Goal: Book appointment/travel/reservation

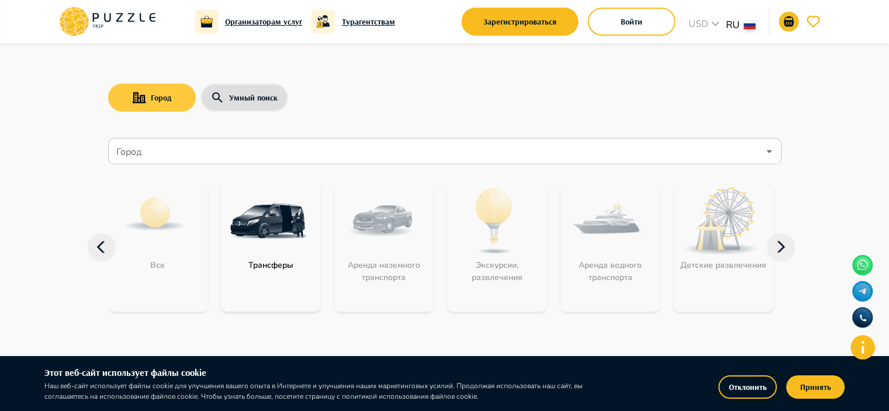
click at [171, 94] on button "Город" at bounding box center [152, 98] width 88 height 28
click at [201, 164] on div "Город" at bounding box center [445, 151] width 674 height 26
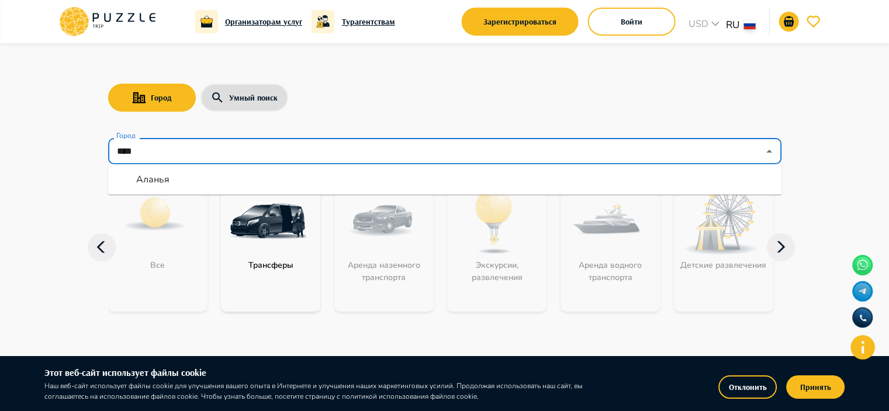
click at [210, 187] on li "Аланья" at bounding box center [445, 179] width 674 height 21
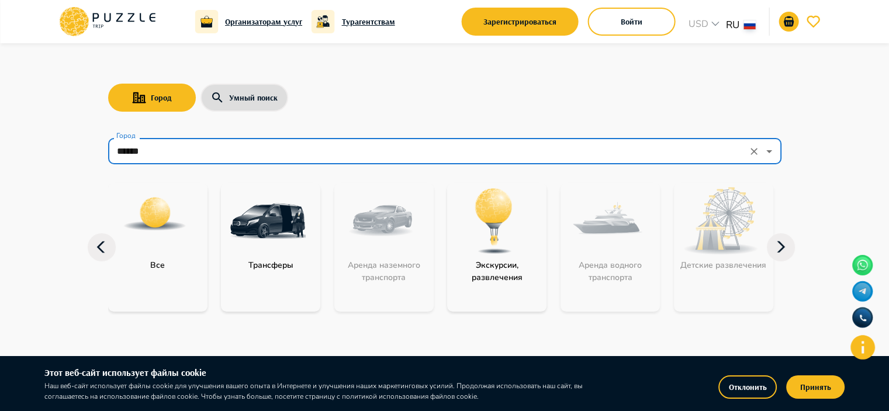
type input "******"
